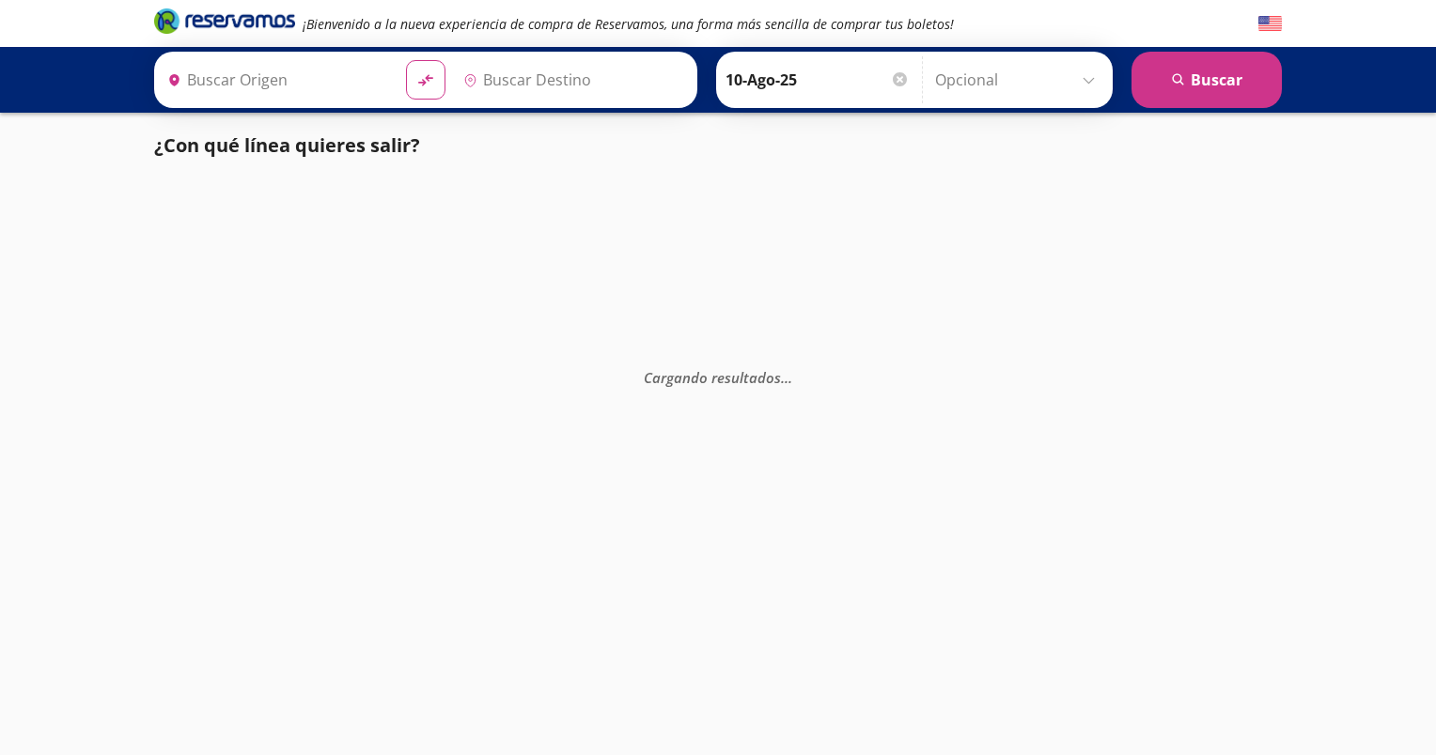
type input "[GEOGRAPHIC_DATA], [GEOGRAPHIC_DATA][PERSON_NAME]"
type input "[GEOGRAPHIC_DATA], [GEOGRAPHIC_DATA]"
type input "[GEOGRAPHIC_DATA], [GEOGRAPHIC_DATA][PERSON_NAME]"
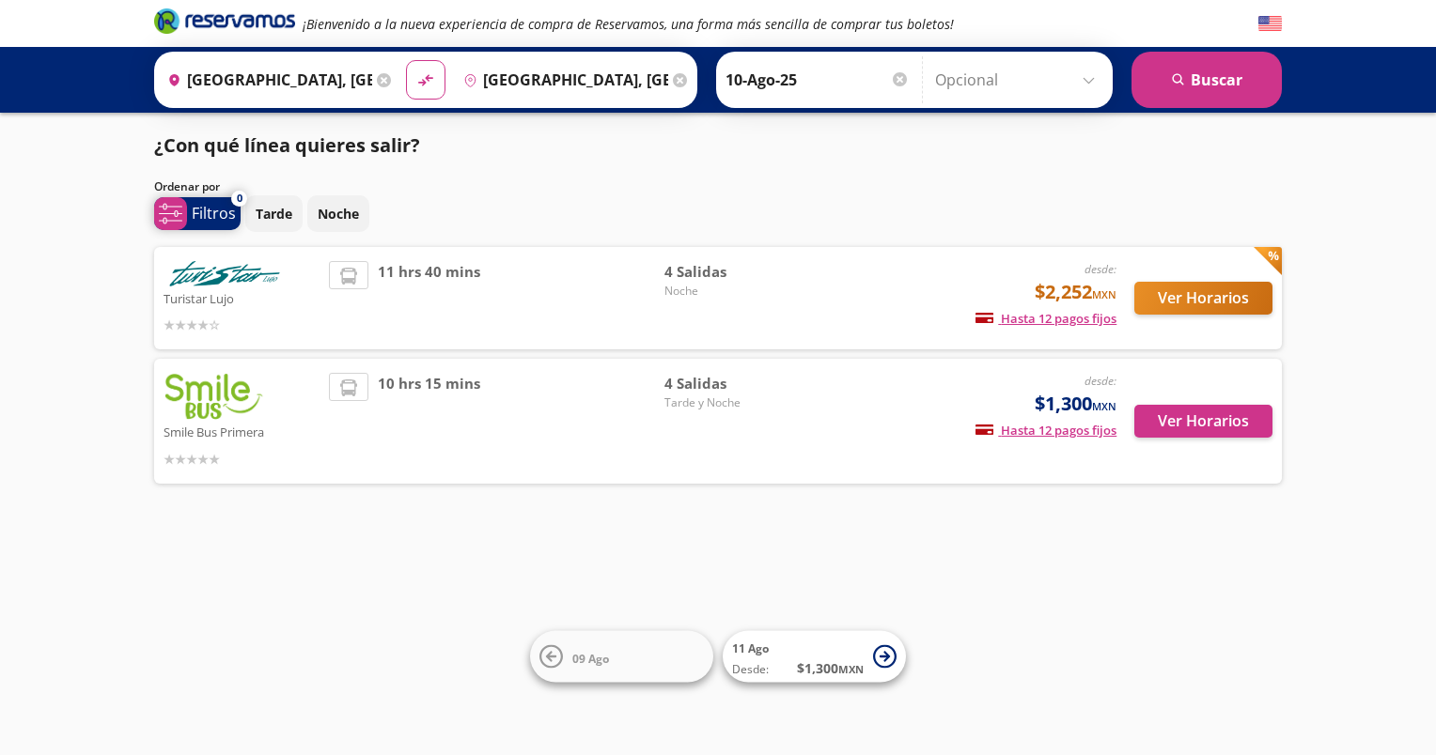
click at [202, 218] on p "Filtros" at bounding box center [214, 213] width 44 height 23
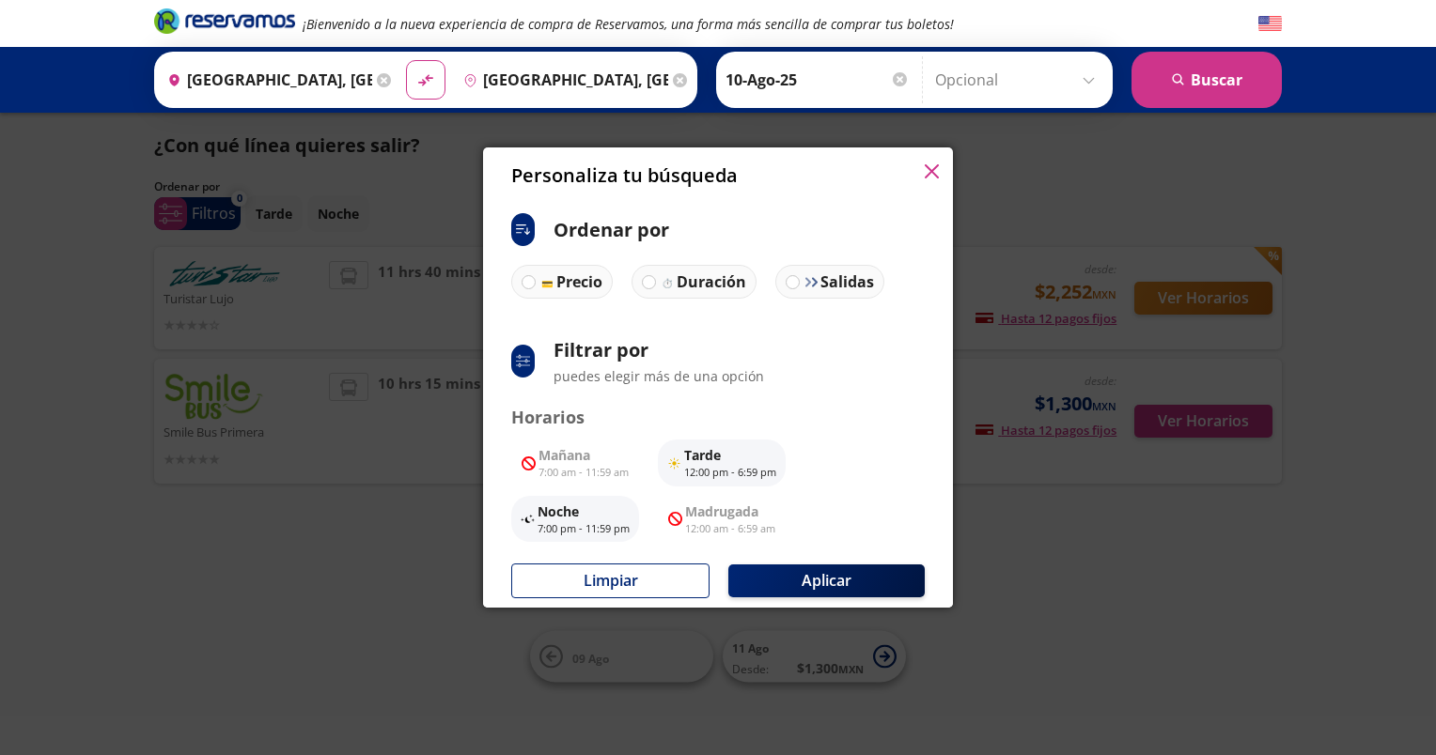
click at [936, 169] on icon "button" at bounding box center [932, 171] width 14 height 14
